Goal: Information Seeking & Learning: Learn about a topic

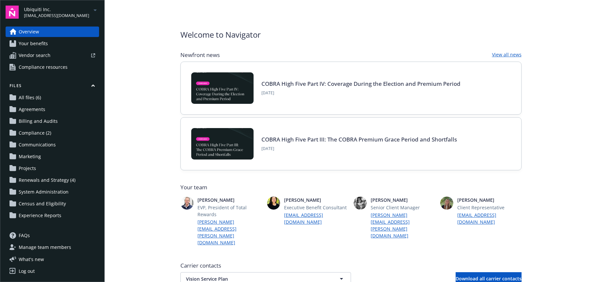
scroll to position [131, 0]
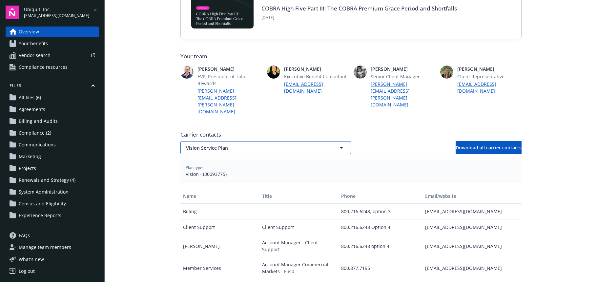
click at [215, 145] on span "Vision Service Plan" at bounding box center [254, 148] width 136 height 7
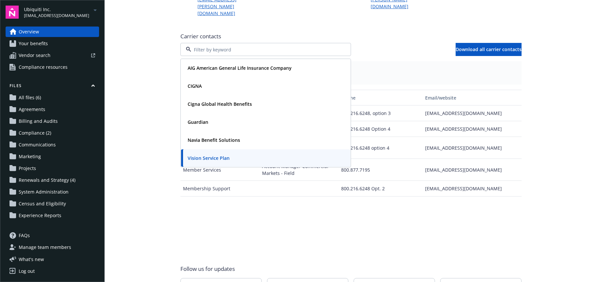
scroll to position [164, 0]
